Goal: Navigation & Orientation: Find specific page/section

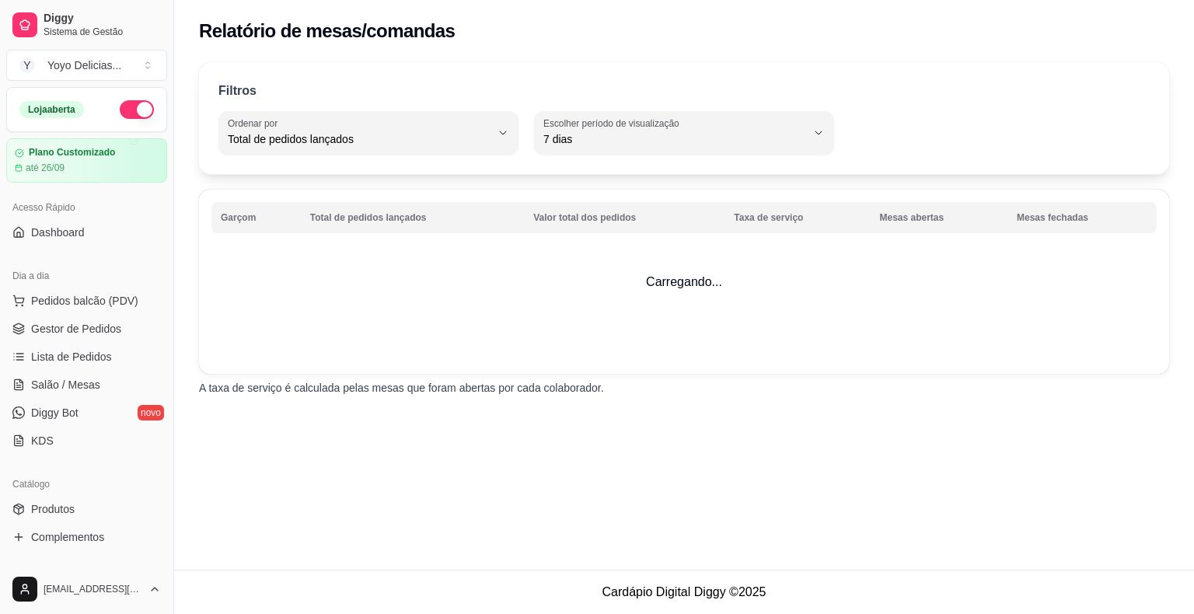
select select "TOTAL_OF_ORDERS"
select select "7"
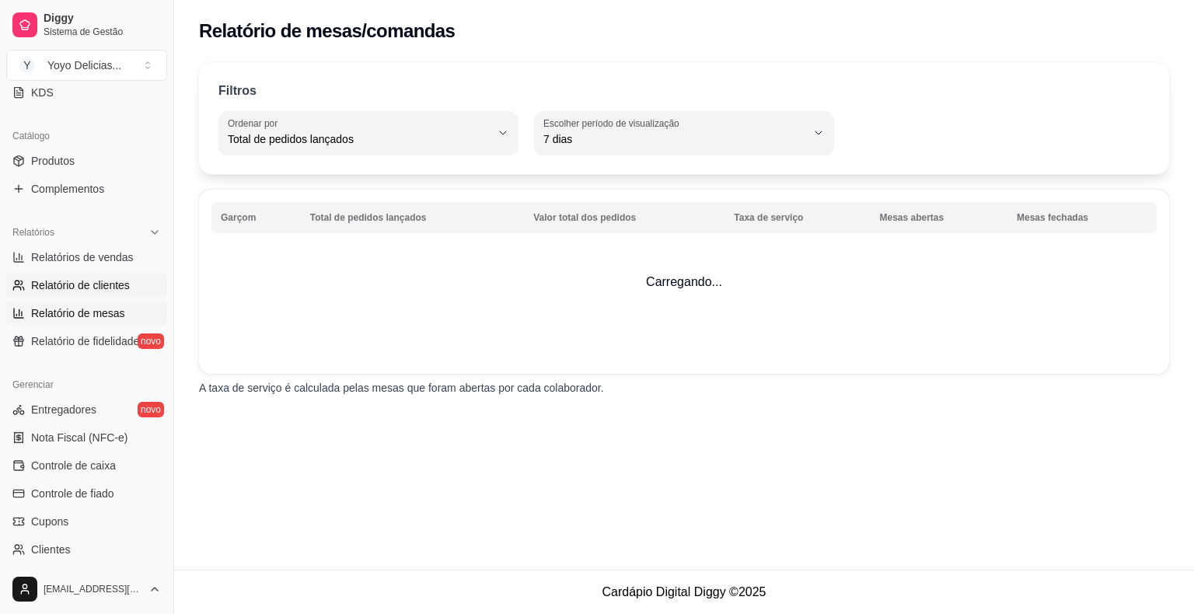
click at [103, 284] on span "Relatório de clientes" at bounding box center [80, 285] width 99 height 16
select select "30"
select select "HIGHEST_TOTAL_SPENT_WITH_ORDERS"
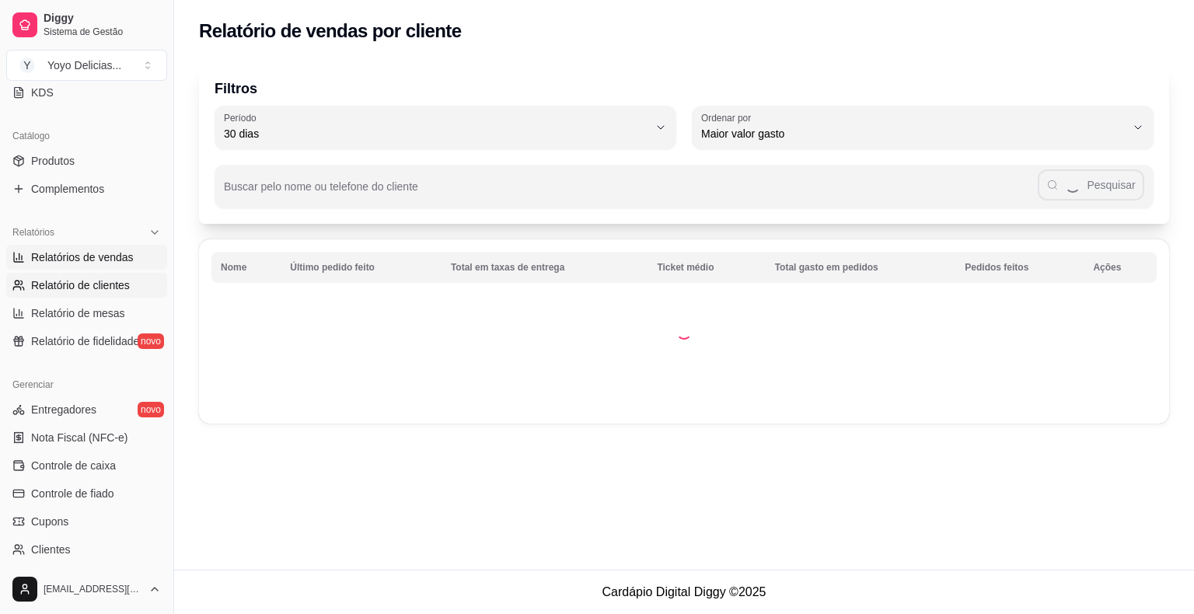
click at [116, 260] on span "Relatórios de vendas" at bounding box center [82, 257] width 103 height 16
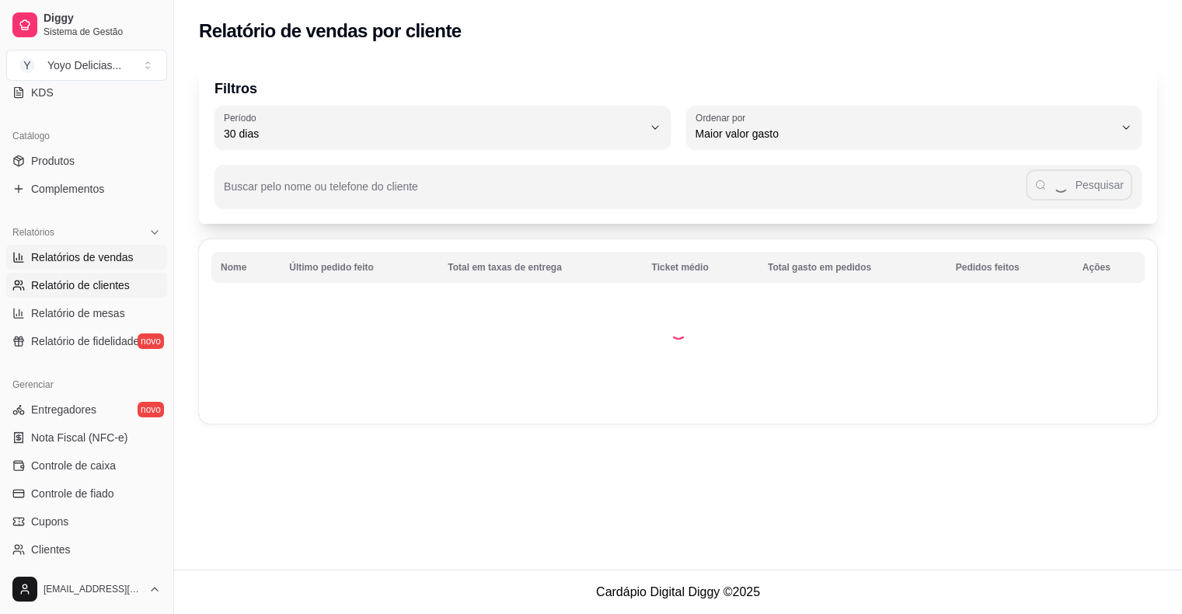
select select "ALL"
select select "0"
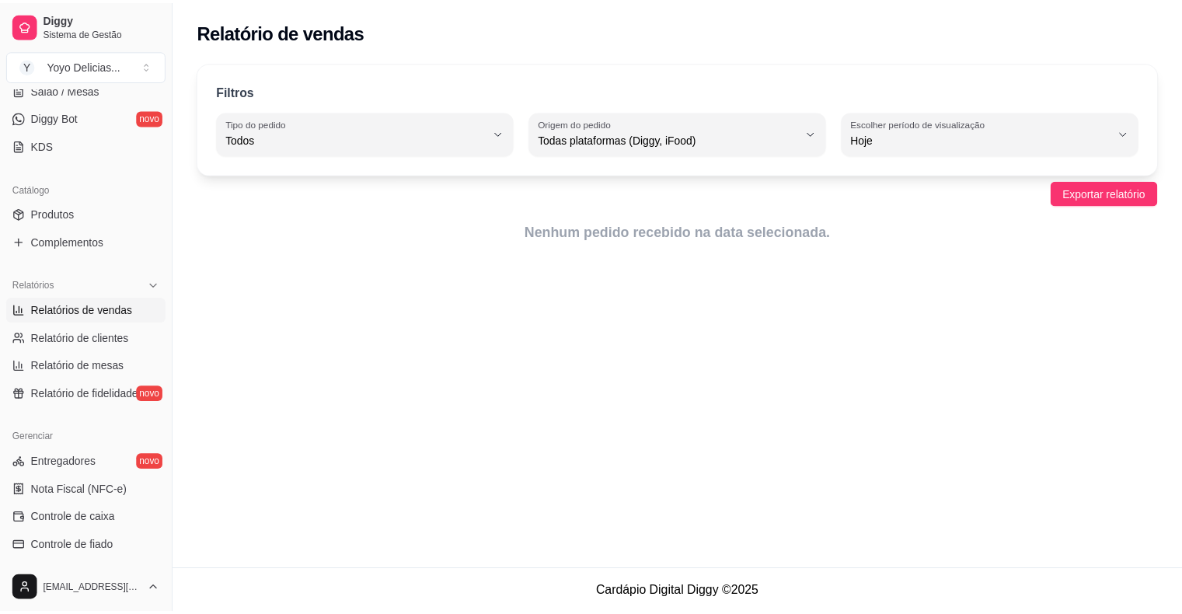
scroll to position [193, 0]
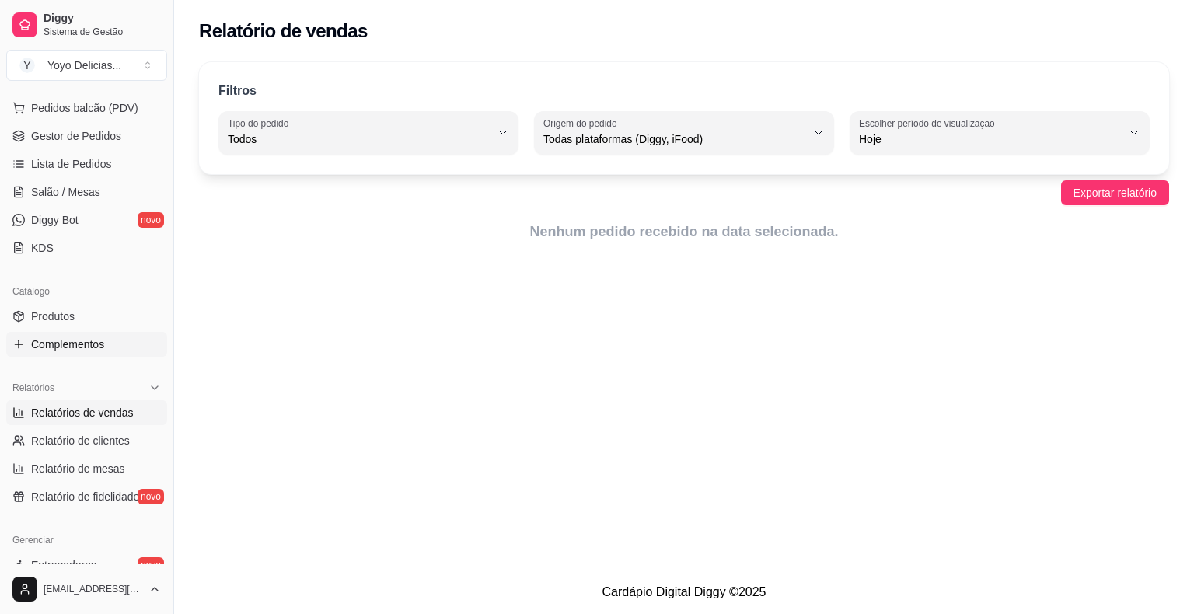
click at [98, 341] on span "Complementos" at bounding box center [67, 345] width 73 height 16
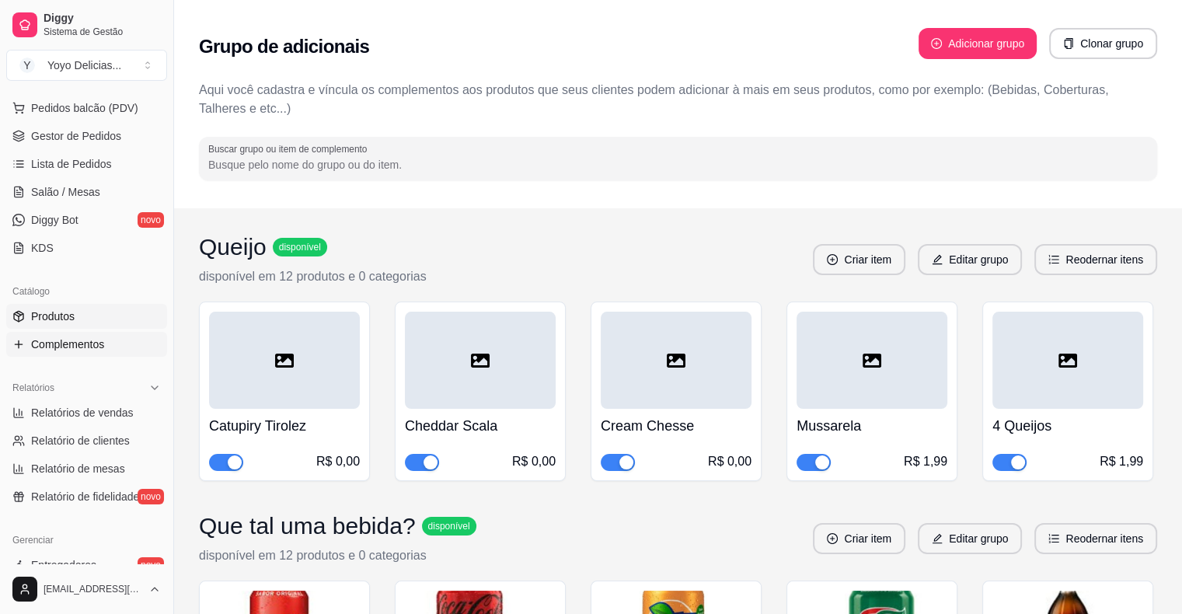
click at [103, 319] on link "Produtos" at bounding box center [86, 316] width 161 height 25
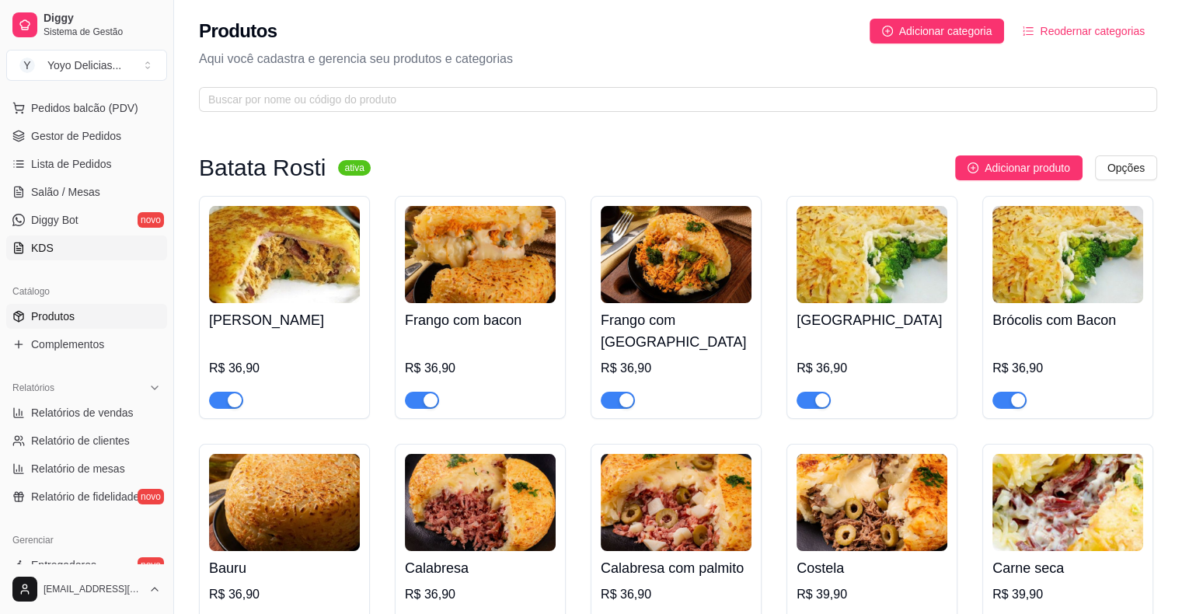
click at [94, 242] on link "KDS" at bounding box center [86, 248] width 161 height 25
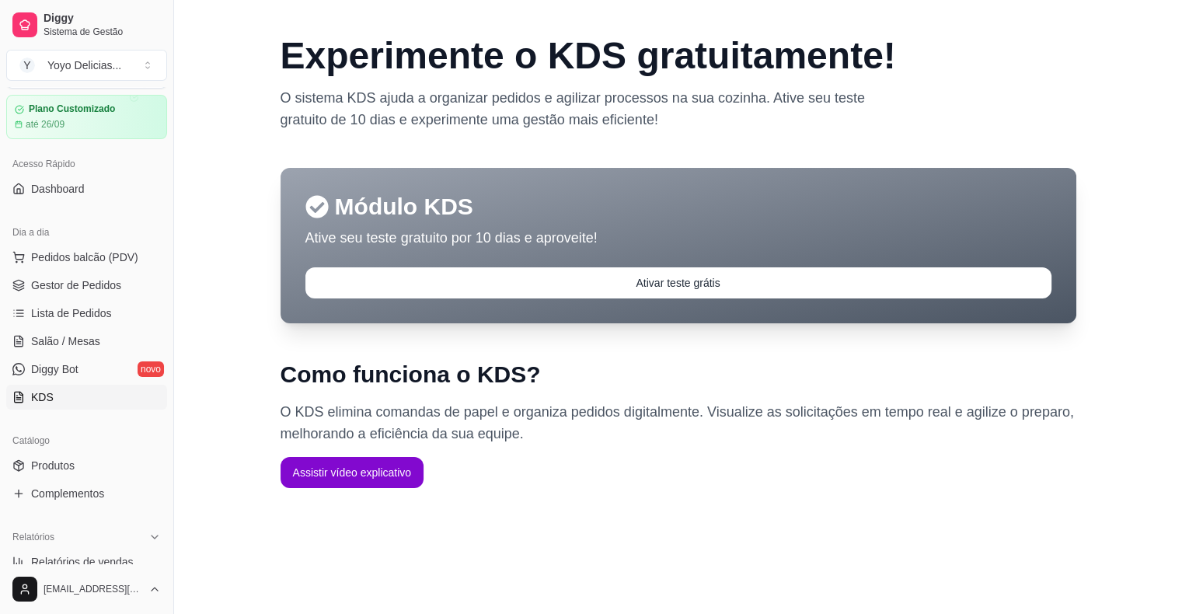
scroll to position [37, 0]
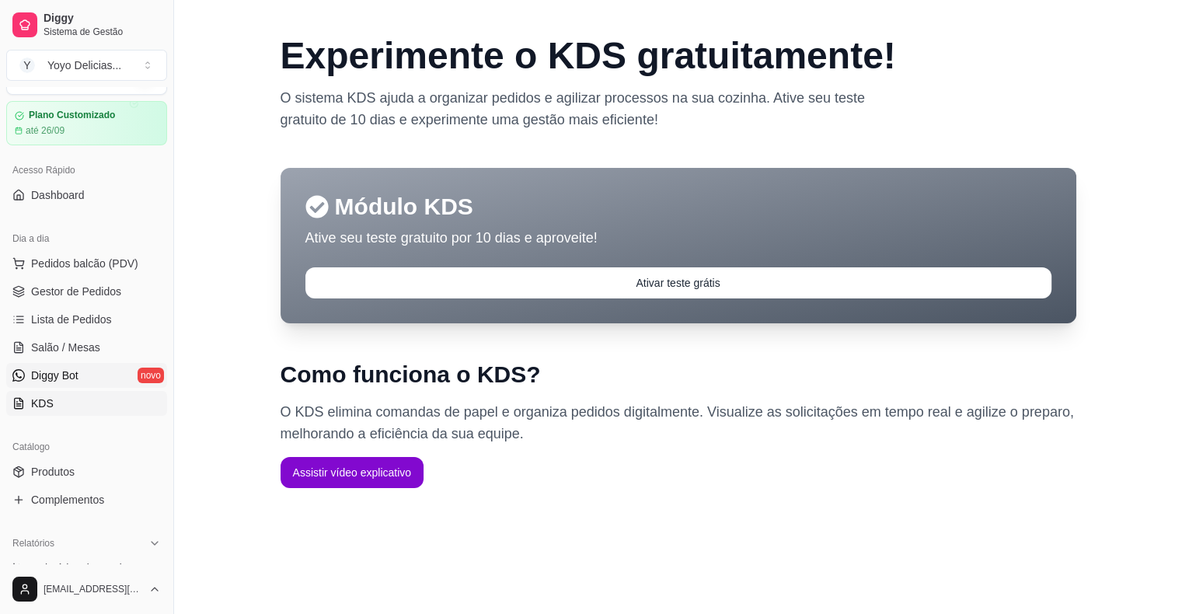
click at [85, 365] on link "Diggy Bot novo" at bounding box center [86, 375] width 161 height 25
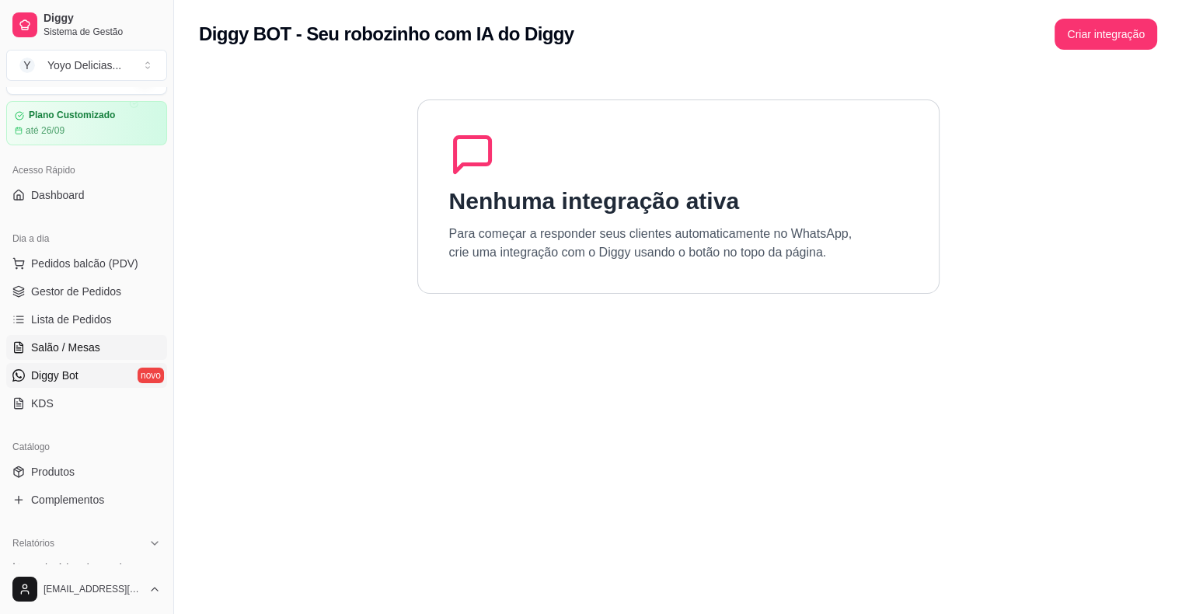
click at [89, 340] on span "Salão / Mesas" at bounding box center [65, 348] width 69 height 16
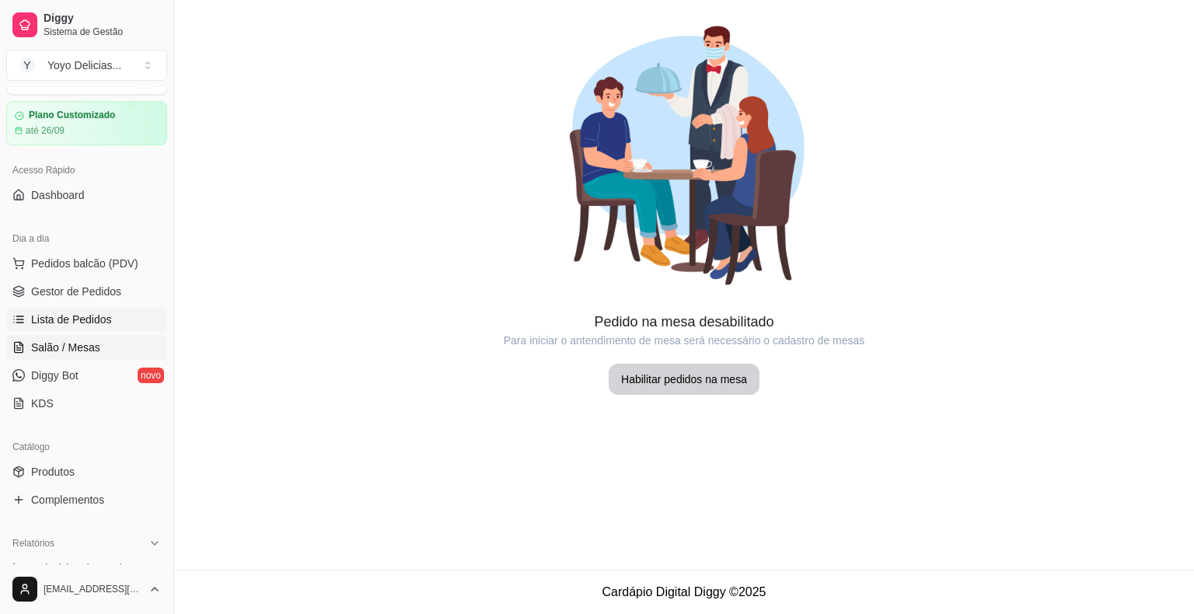
click at [94, 325] on span "Lista de Pedidos" at bounding box center [71, 320] width 81 height 16
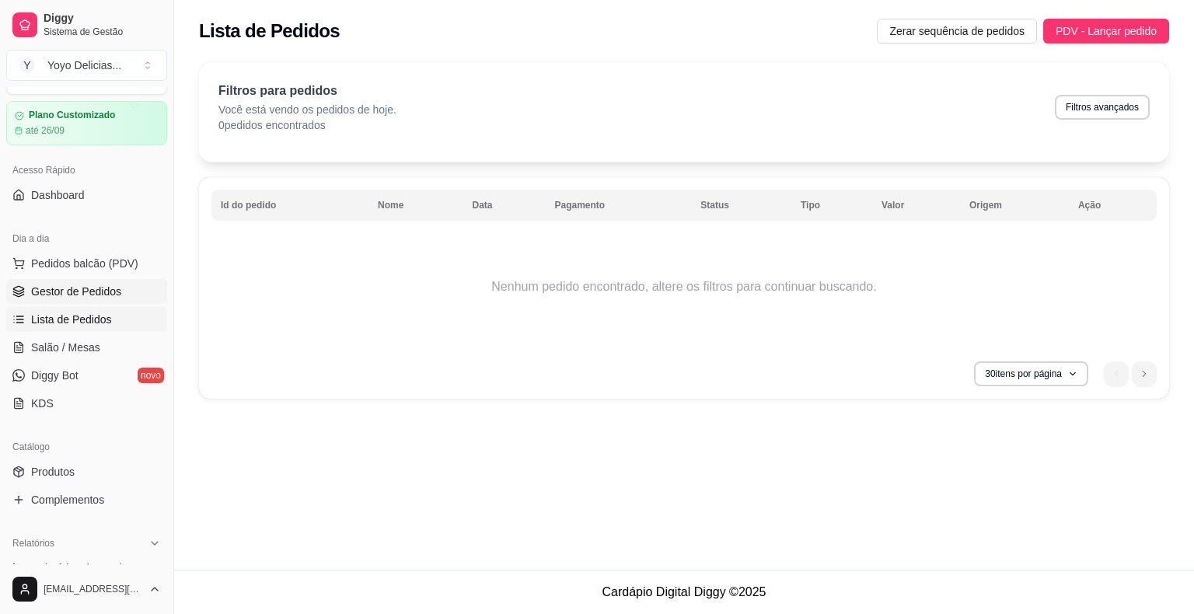
click at [108, 296] on span "Gestor de Pedidos" at bounding box center [76, 292] width 90 height 16
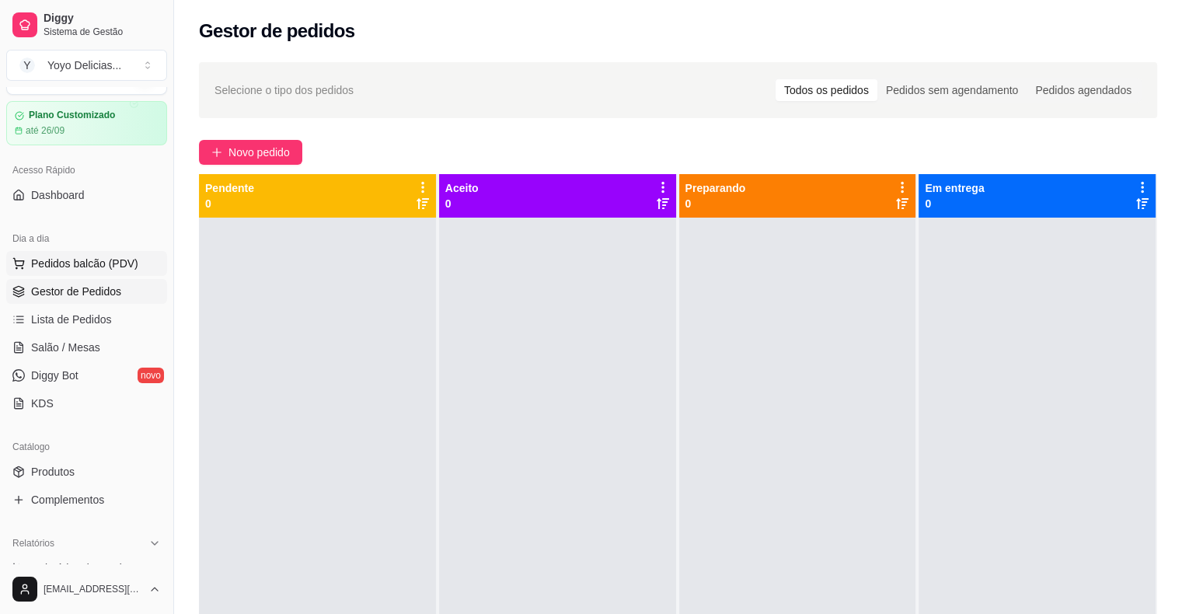
click at [106, 261] on span "Pedidos balcão (PDV)" at bounding box center [84, 264] width 107 height 16
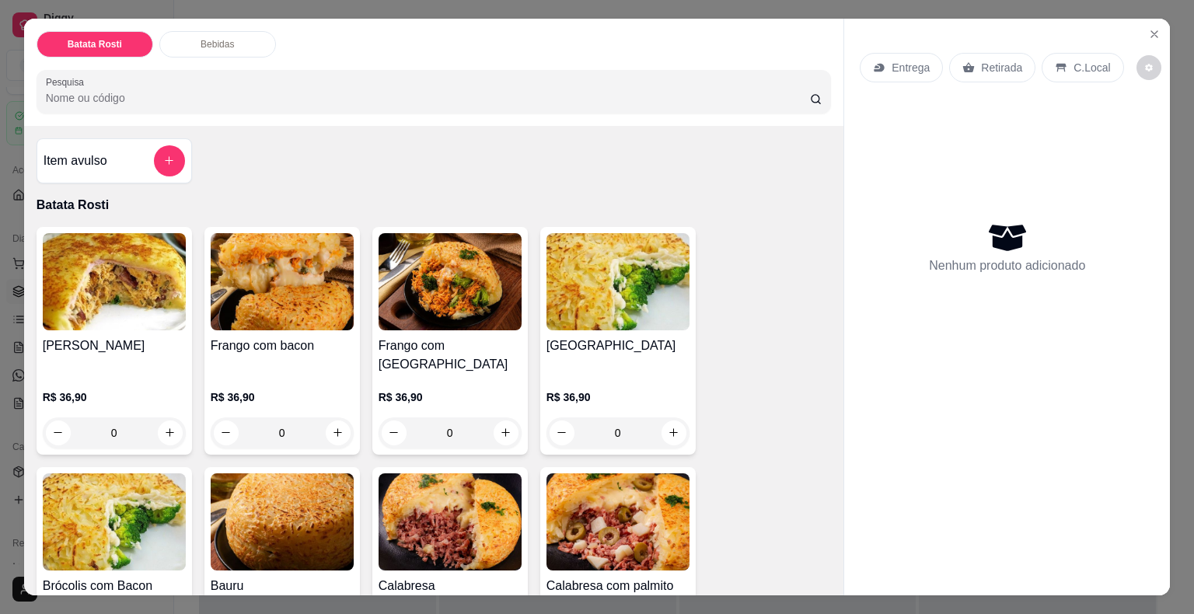
click at [0, 253] on div "Batata Rosti Bebidas Pesquisa Item avulso Batata Rosti Frango Caipira R$ 36,90 …" at bounding box center [597, 307] width 1194 height 614
click at [12, 197] on div "Batata Rosti Bebidas Pesquisa Item avulso Batata Rosti Frango Caipira R$ 36,90 …" at bounding box center [597, 307] width 1194 height 614
click at [1148, 29] on icon "Close" at bounding box center [1154, 34] width 12 height 12
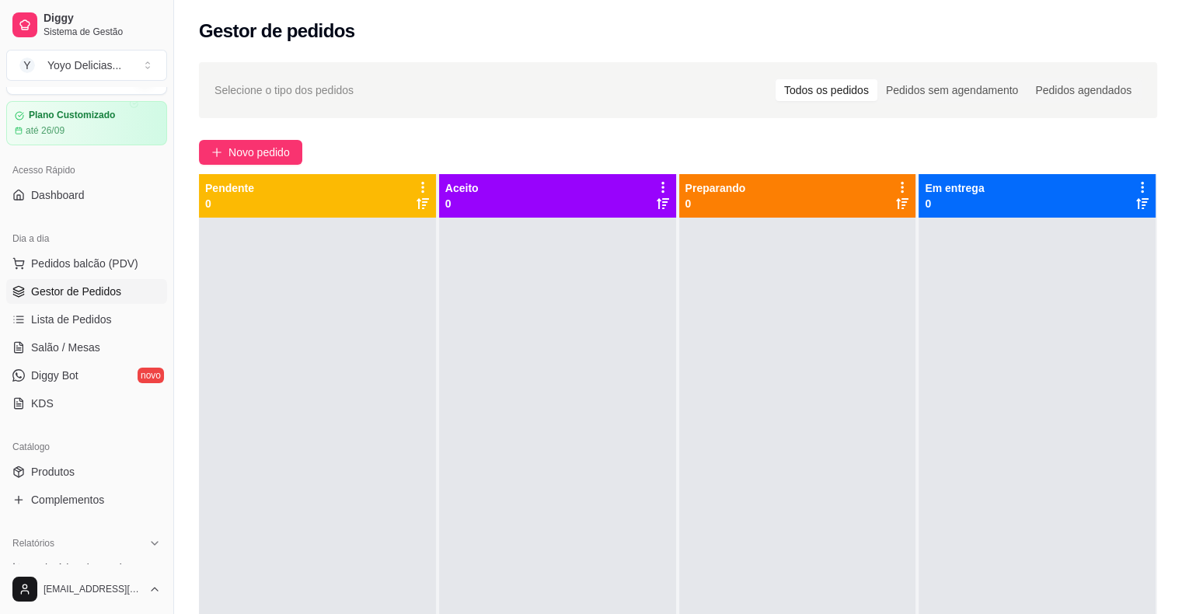
click at [90, 181] on div "Acesso Rápido" at bounding box center [86, 170] width 161 height 25
click at [89, 195] on link "Dashboard" at bounding box center [86, 195] width 161 height 25
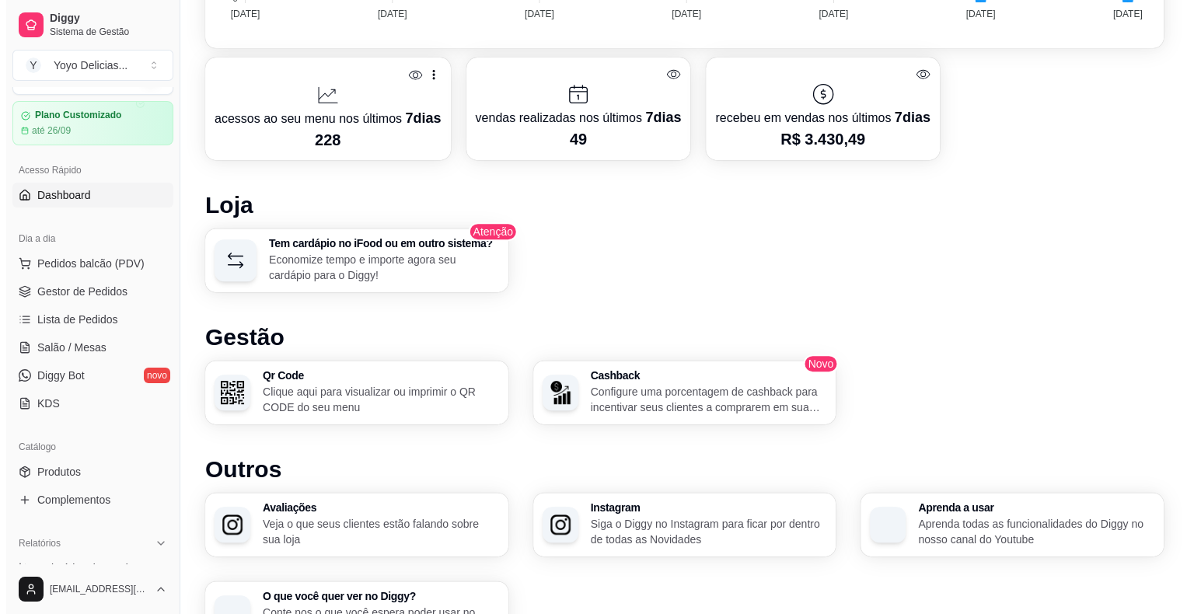
scroll to position [700, 0]
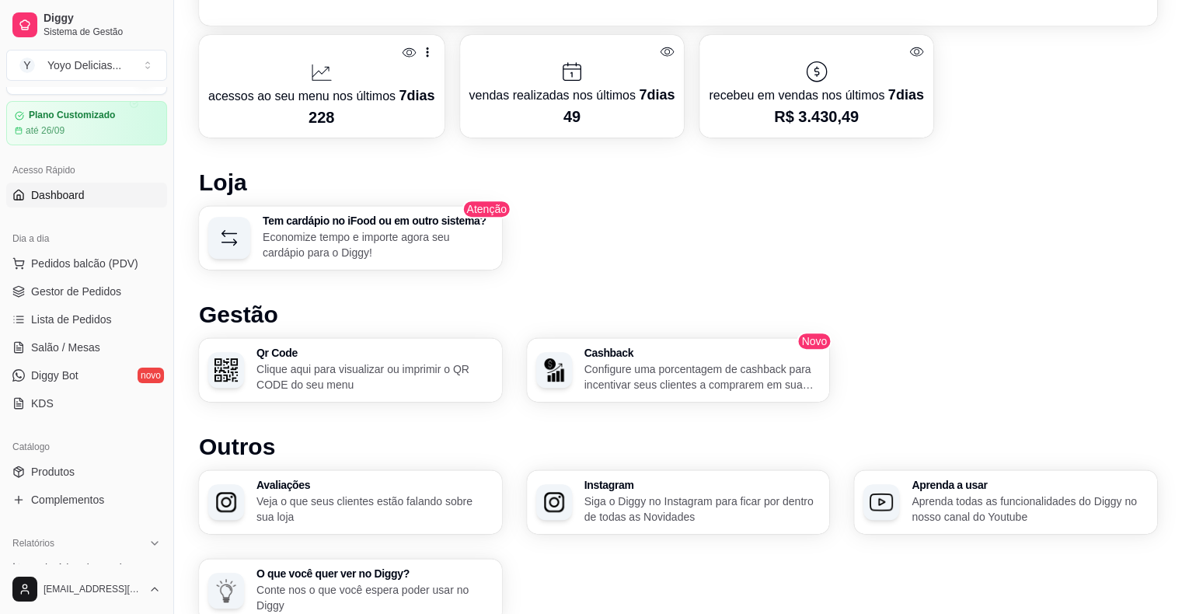
click at [473, 474] on div "Avaliações Veja o que seus clientes estão falando sobre sua loja" at bounding box center [350, 502] width 303 height 64
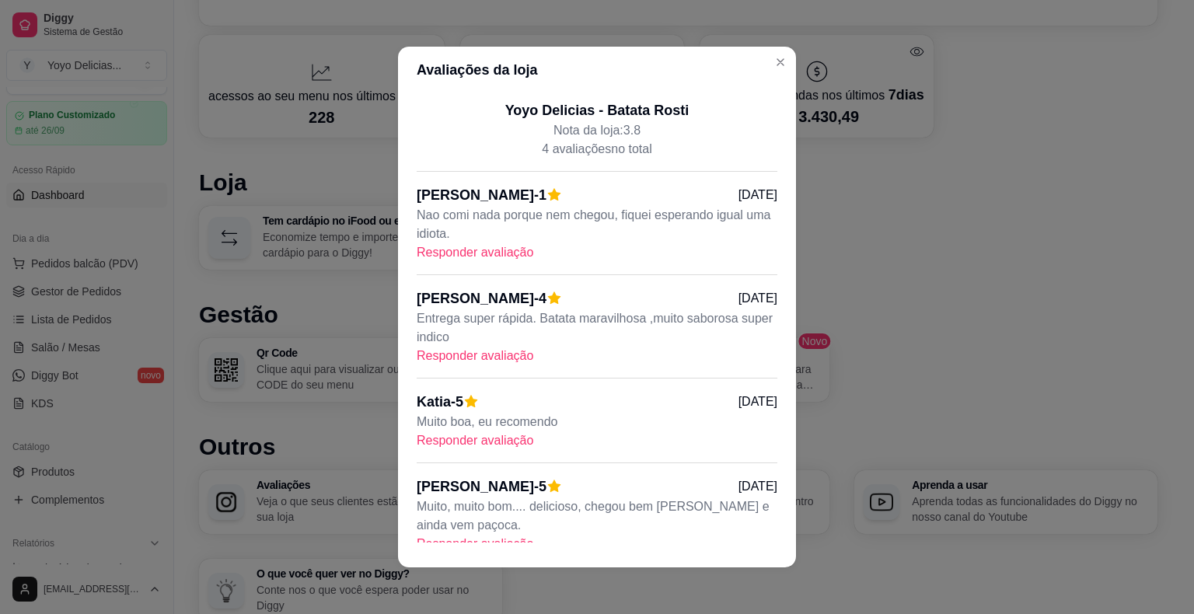
scroll to position [42, 0]
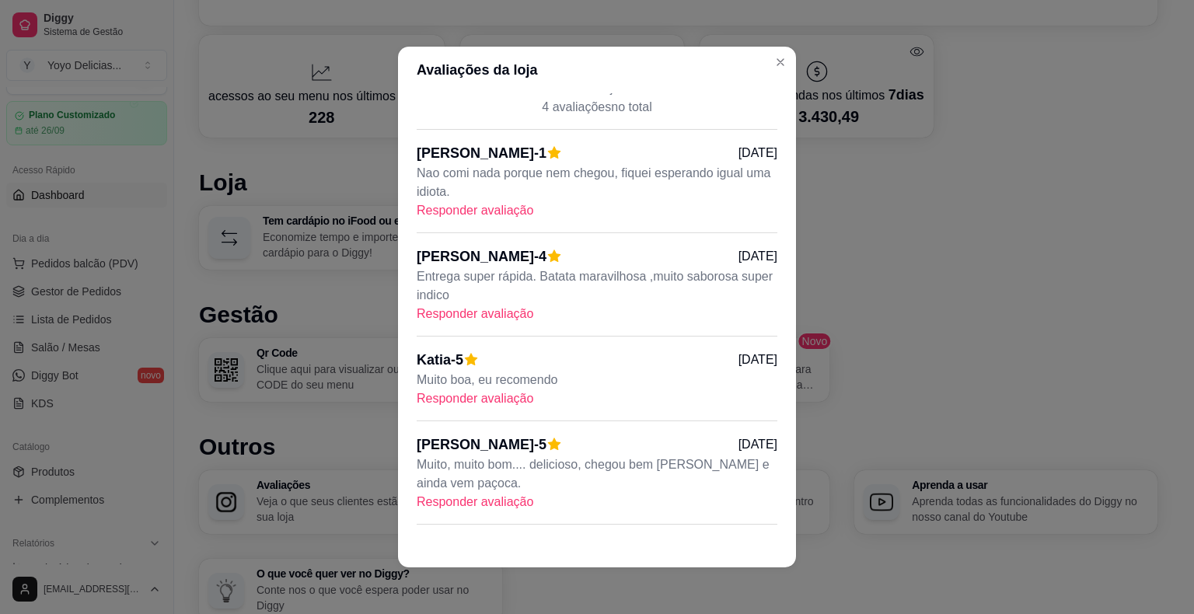
click at [619, 211] on p "Responder avaliação" at bounding box center [597, 210] width 361 height 19
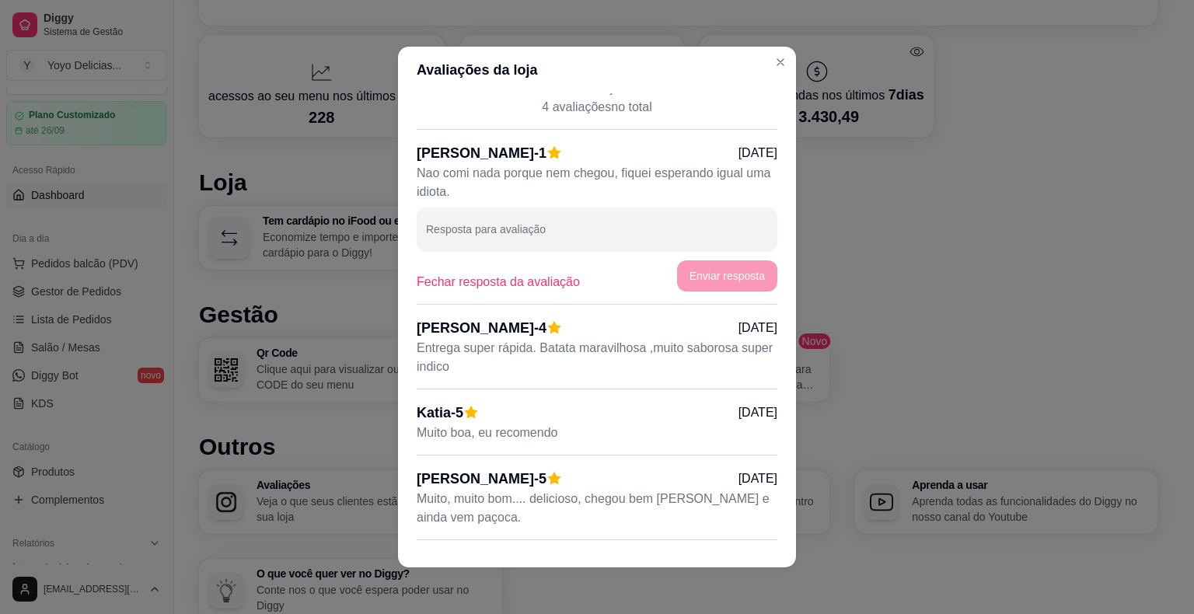
click at [529, 277] on p "Fechar resposta da avaliação" at bounding box center [498, 282] width 163 height 19
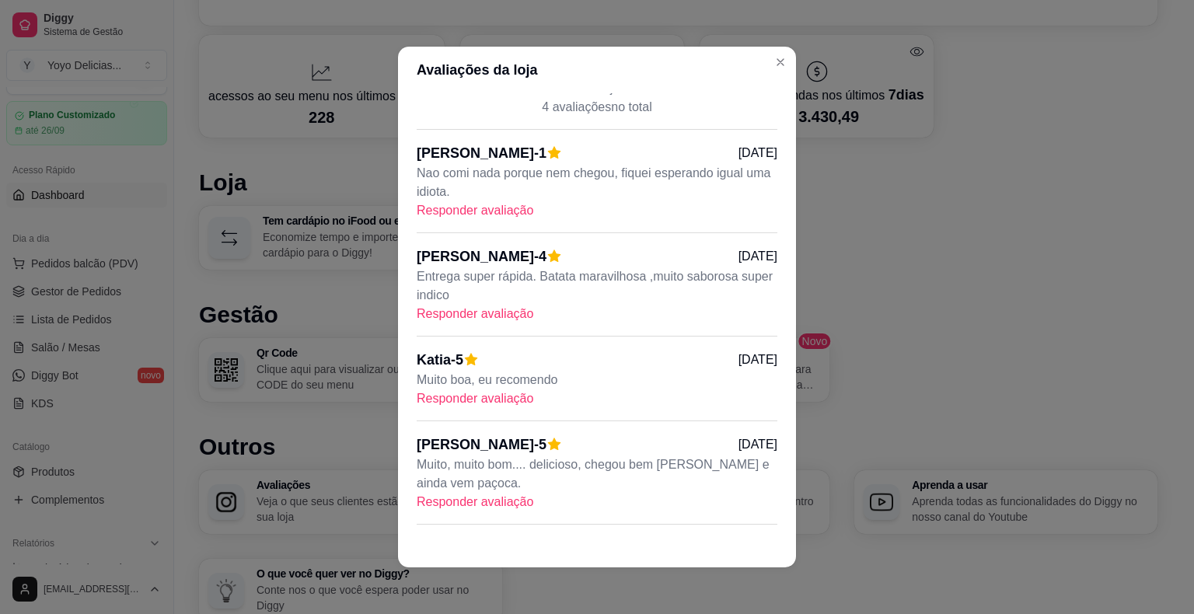
click at [546, 179] on p "Nao comi nada porque nem chegou, fiquei esperando igual uma idiota." at bounding box center [597, 182] width 361 height 37
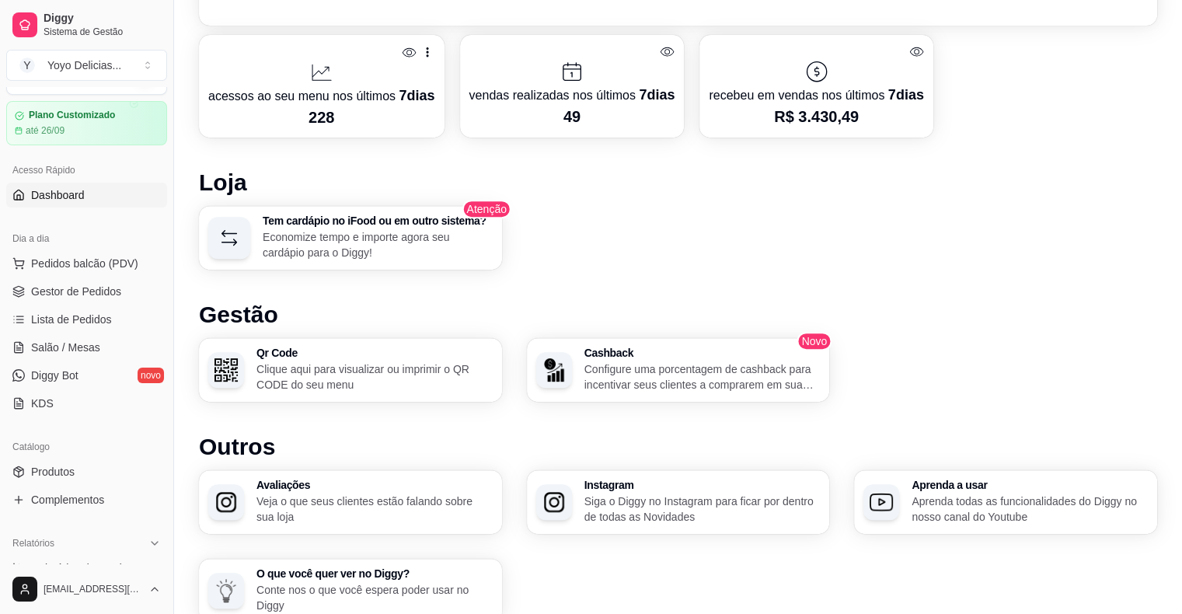
scroll to position [769, 0]
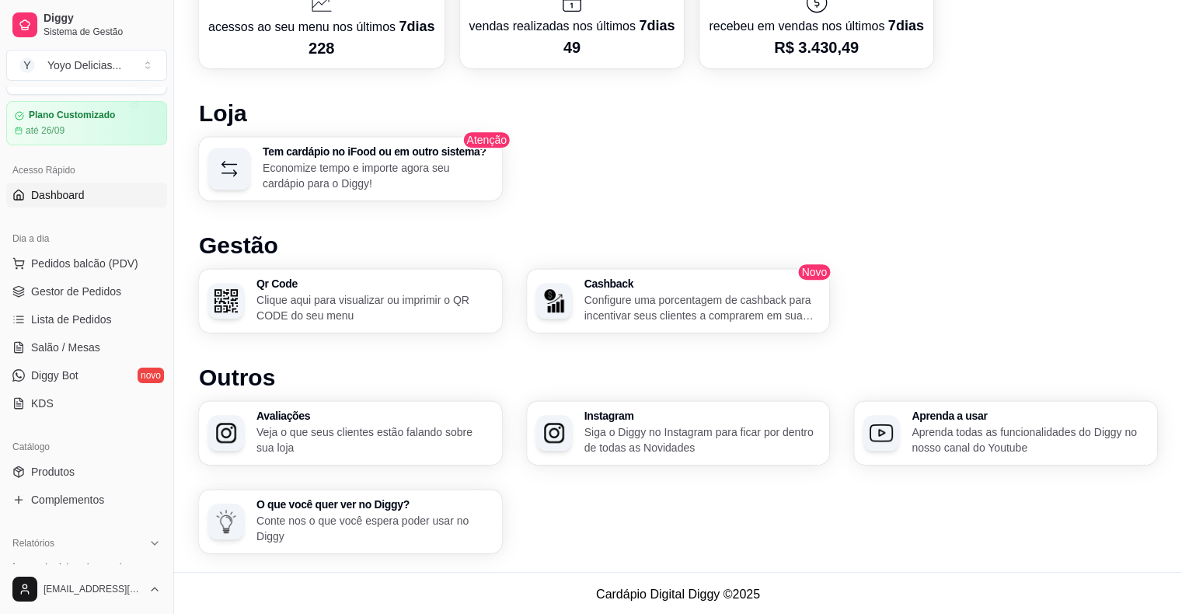
click at [306, 415] on h3 "Avaliações" at bounding box center [374, 415] width 236 height 11
